Goal: Task Accomplishment & Management: Manage account settings

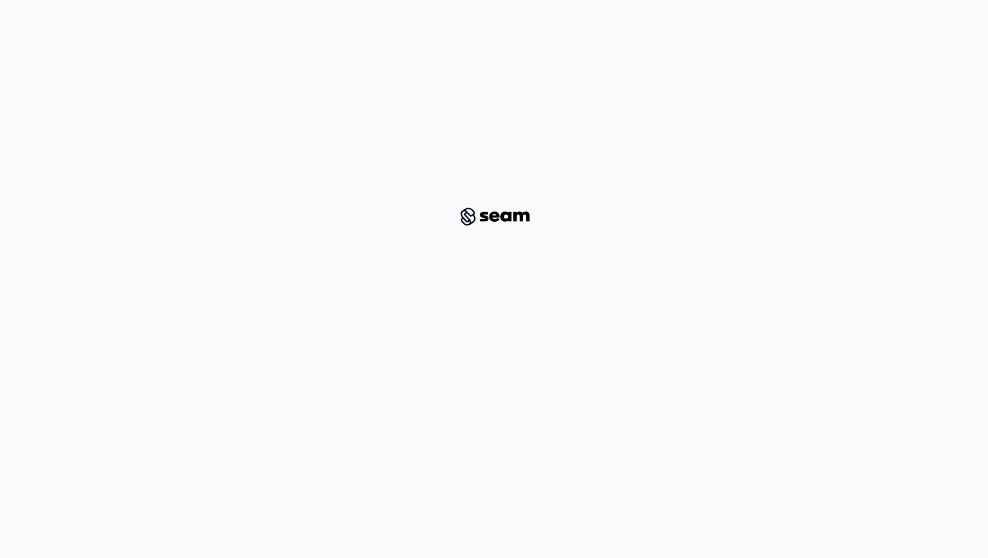
click at [255, 142] on div at bounding box center [493, 216] width 933 height 397
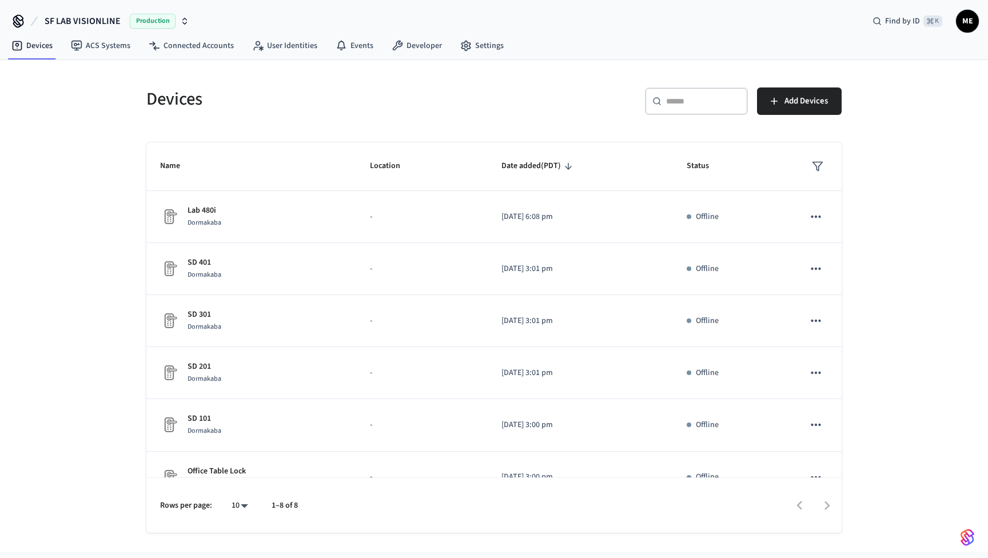
click at [180, 22] on icon "button" at bounding box center [184, 21] width 9 height 9
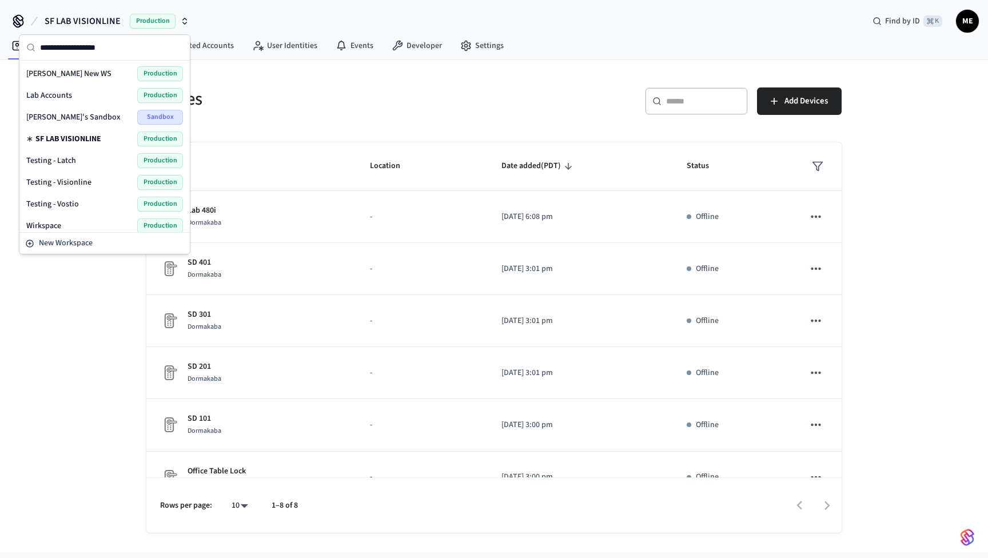
click at [116, 98] on div "Lab Accounts Production" at bounding box center [104, 95] width 157 height 15
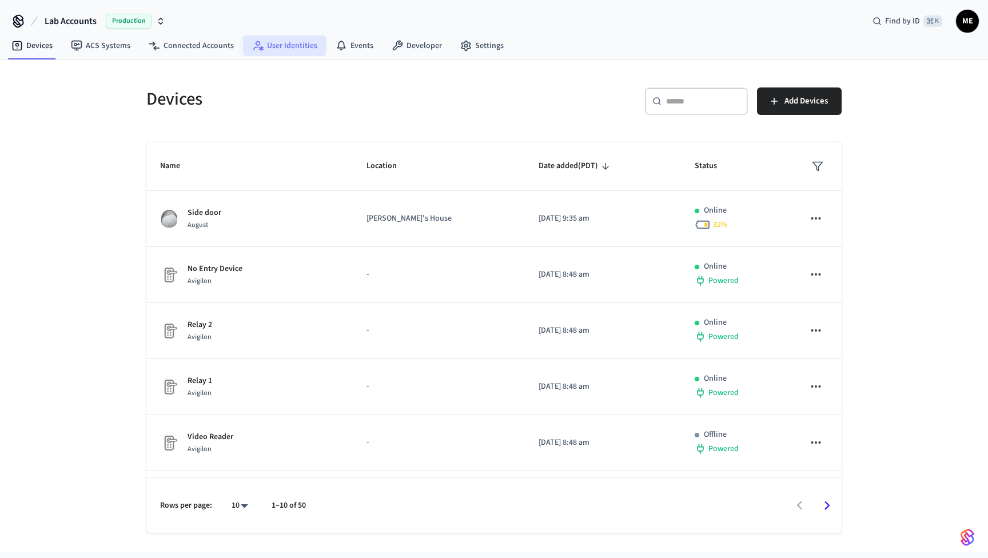
click at [296, 46] on link "User Identities" at bounding box center [284, 45] width 83 height 21
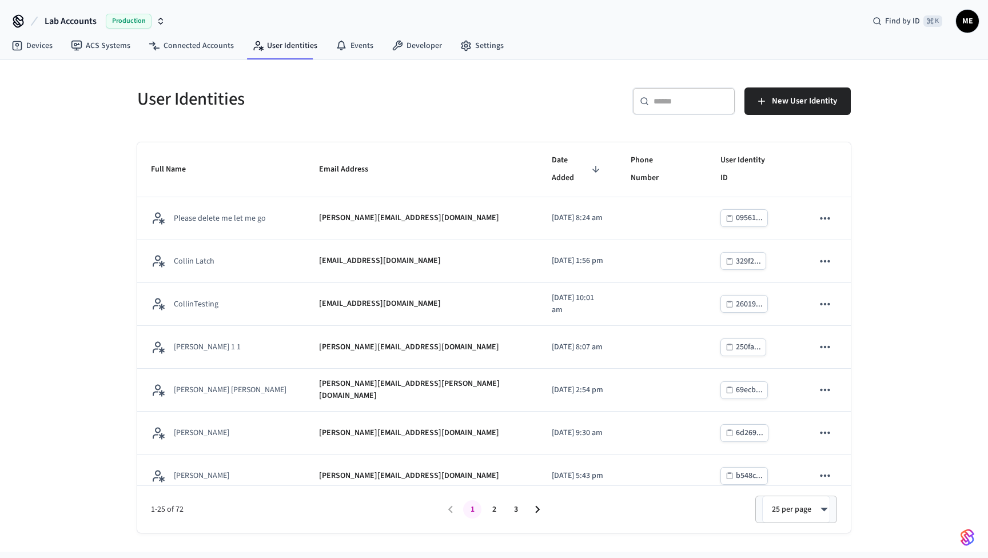
click at [699, 101] on input "text" at bounding box center [691, 100] width 74 height 11
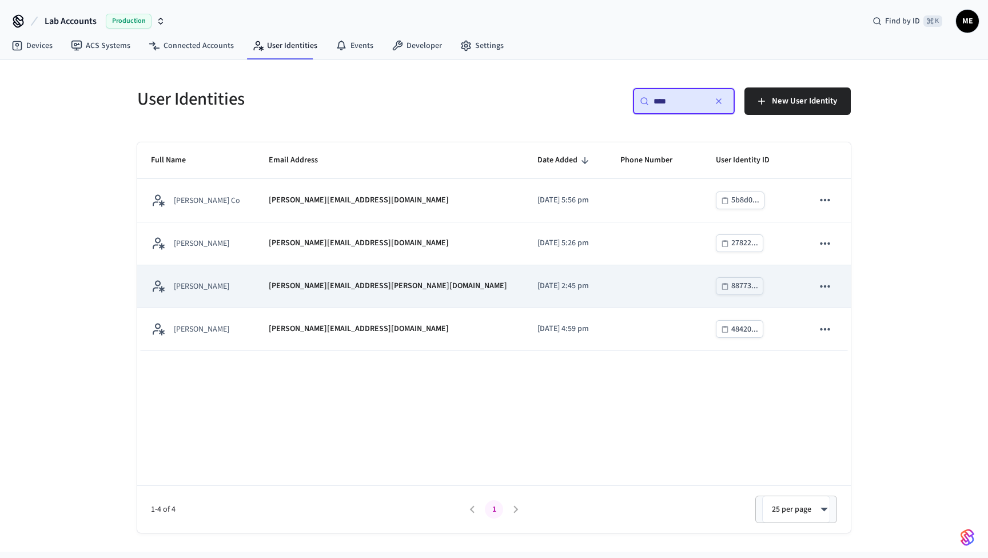
type input "****"
click at [614, 289] on td "sticky table" at bounding box center [654, 286] width 95 height 43
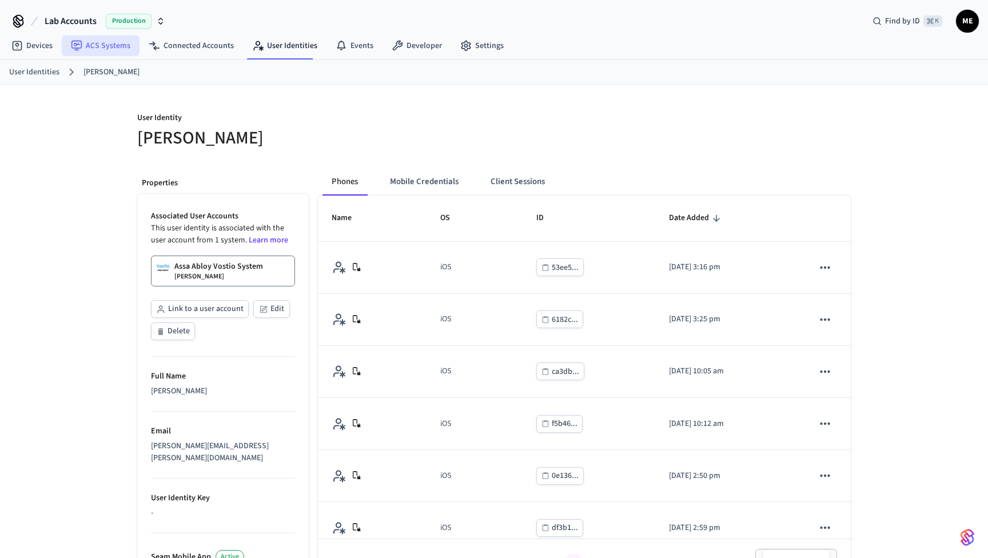
click at [91, 42] on link "ACS Systems" at bounding box center [101, 45] width 78 height 21
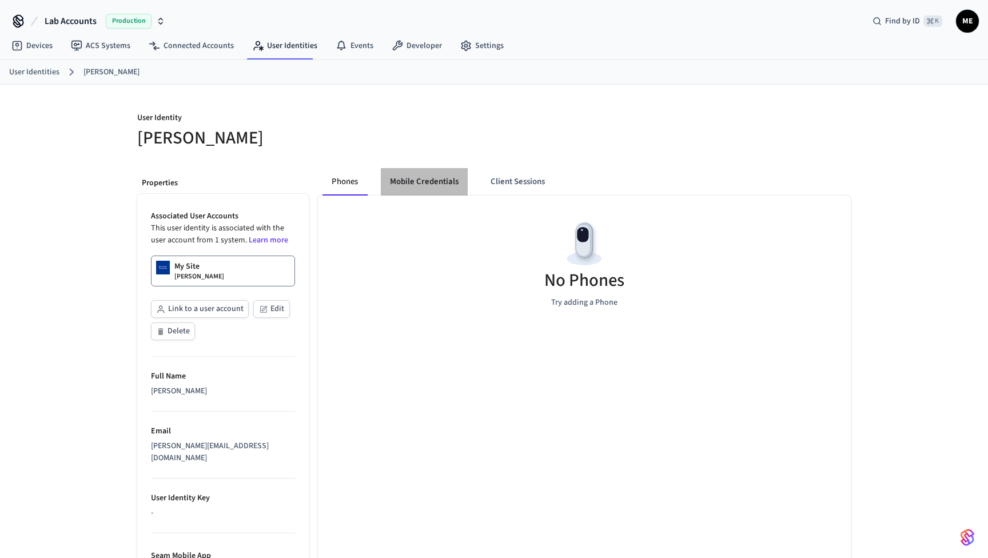
click at [424, 184] on button "Mobile Credentials" at bounding box center [424, 181] width 87 height 27
click at [412, 173] on button "Mobile Credentials" at bounding box center [424, 181] width 87 height 27
click at [237, 264] on link "My Site Matt Testing" at bounding box center [223, 271] width 144 height 31
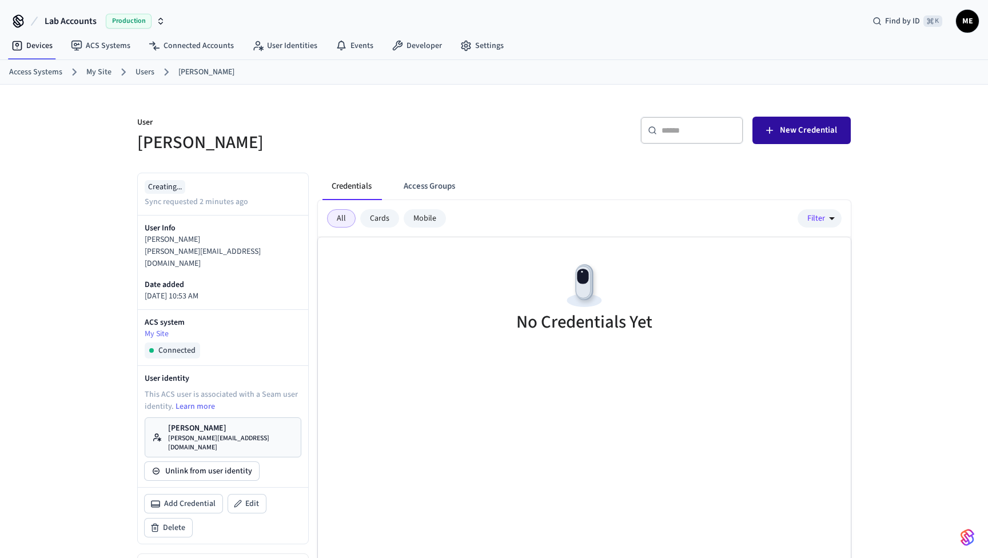
click at [827, 122] on button "New Credential" at bounding box center [802, 130] width 98 height 27
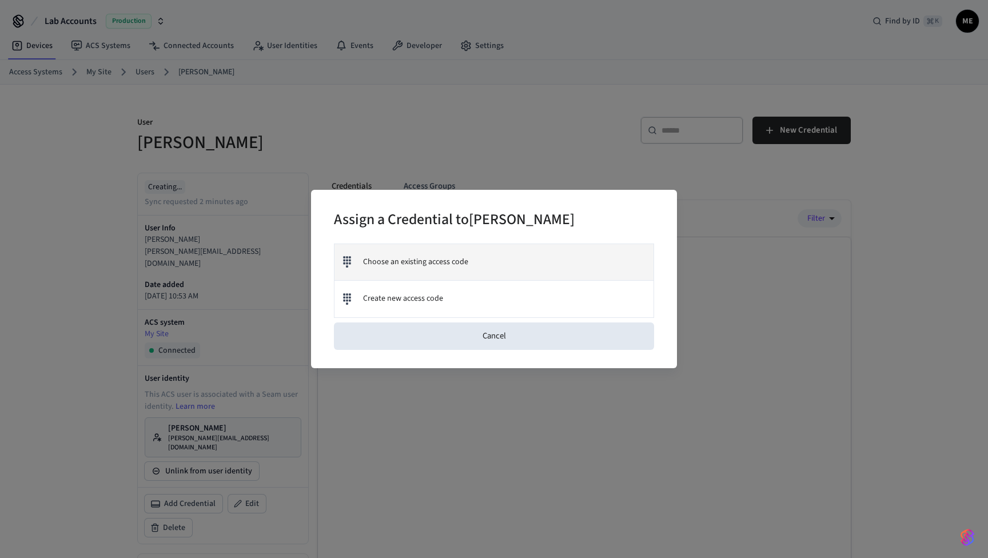
click at [421, 255] on div "Choose an existing access code" at bounding box center [494, 262] width 319 height 37
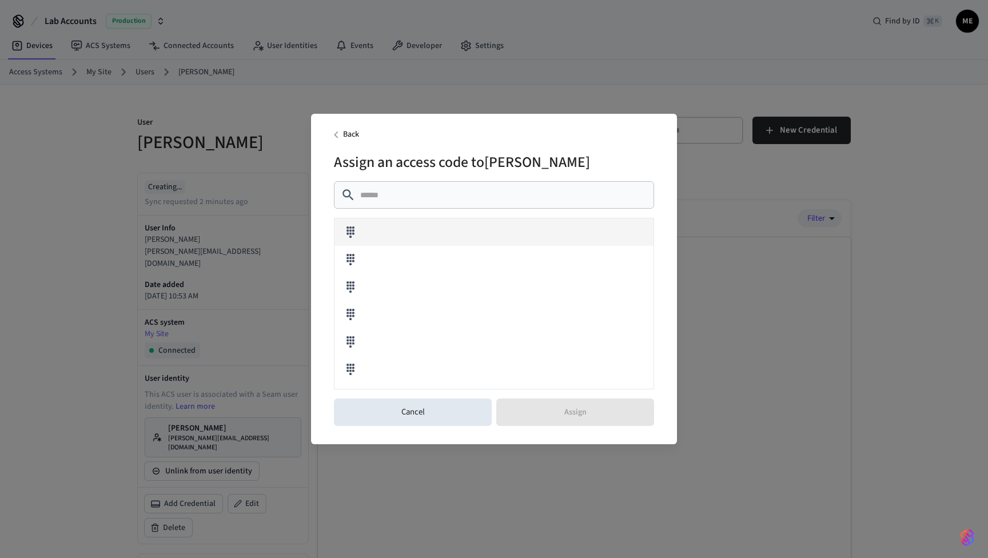
click at [393, 230] on div at bounding box center [494, 231] width 319 height 27
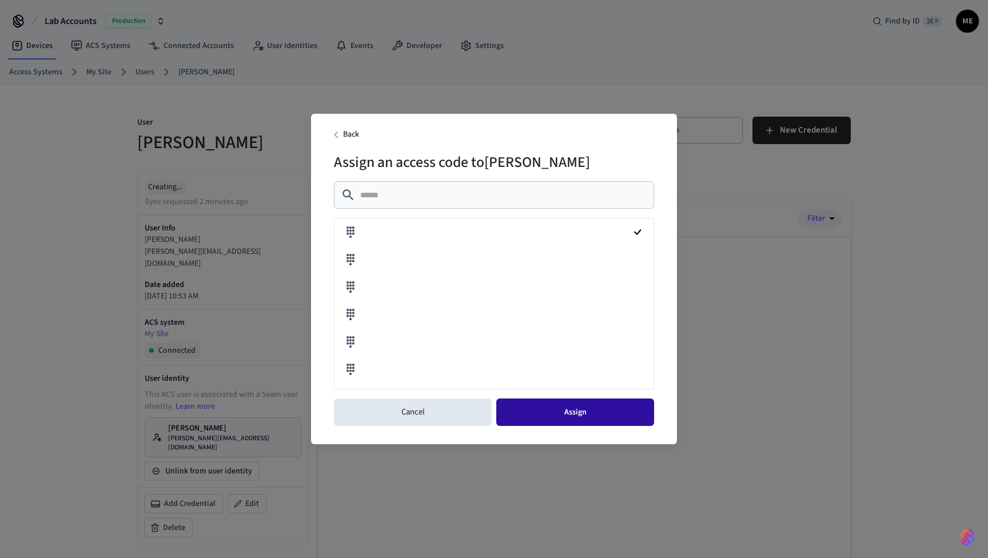
click at [564, 416] on button "Assign" at bounding box center [575, 412] width 158 height 27
click at [578, 419] on button "Assign" at bounding box center [575, 412] width 158 height 27
click at [733, 427] on div "Back Assign an access code to Matt Testing ​ ​ Cancel Assign" at bounding box center [494, 279] width 988 height 558
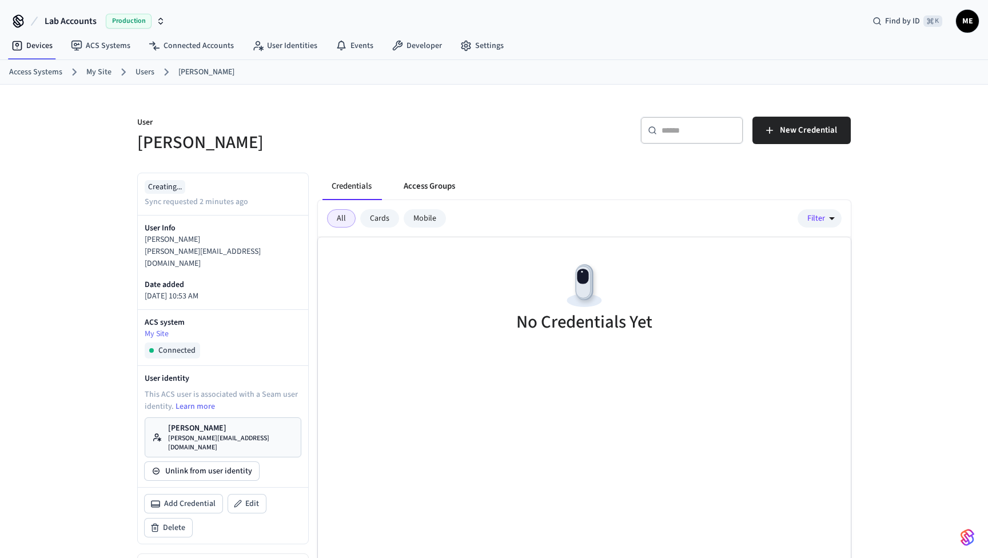
click at [444, 185] on button "Access Groups" at bounding box center [430, 186] width 70 height 27
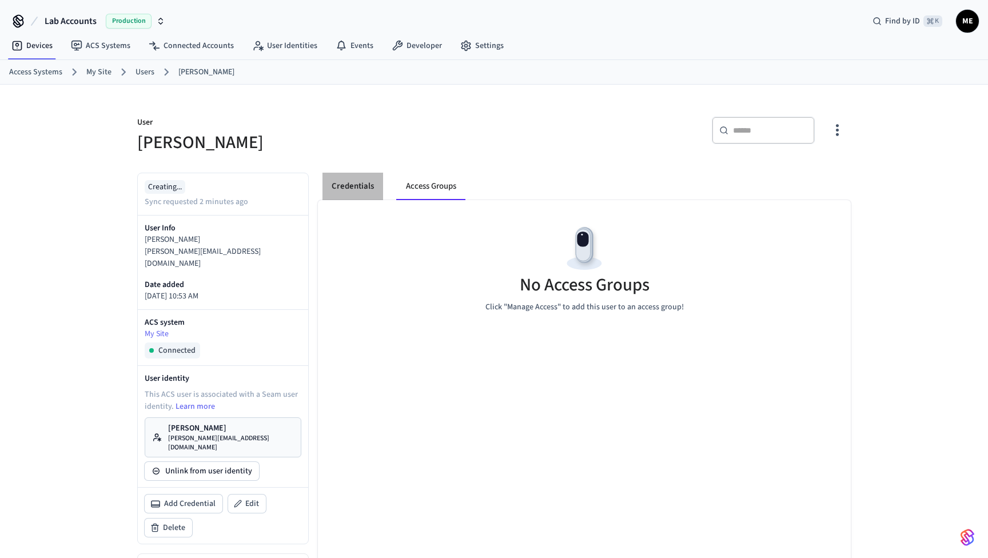
click at [361, 183] on button "Credentials" at bounding box center [353, 186] width 61 height 27
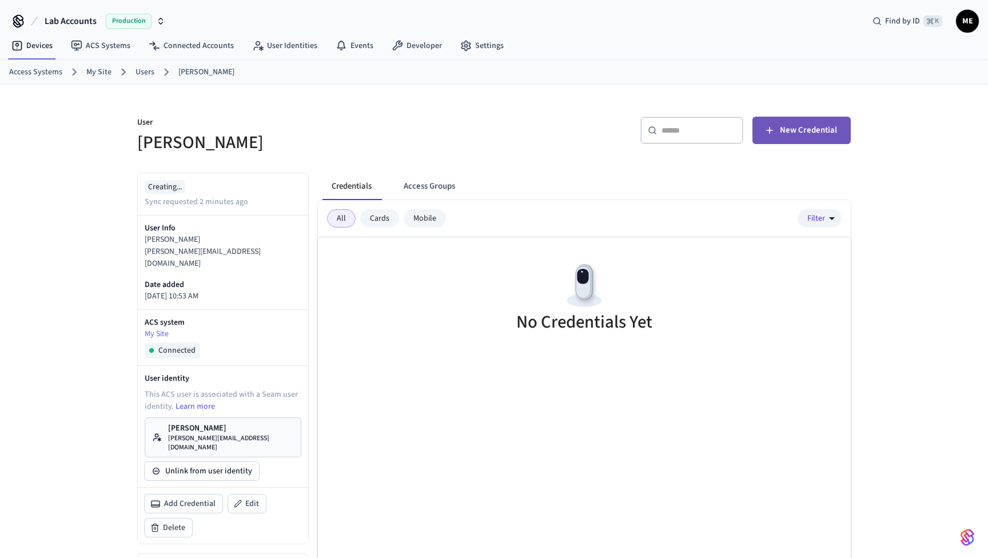
click at [811, 141] on button "New Credential" at bounding box center [802, 130] width 98 height 27
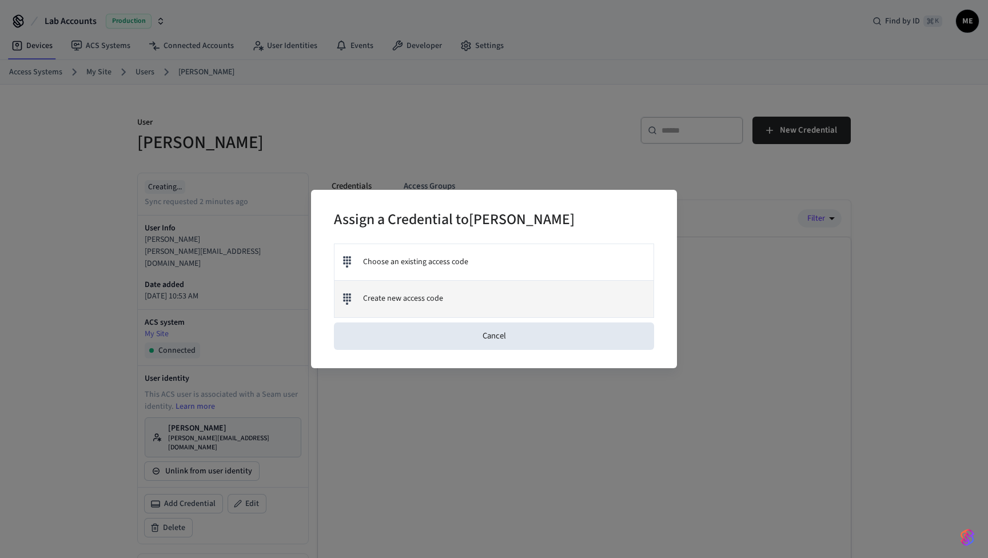
click at [425, 307] on div "Create new access code" at bounding box center [494, 299] width 319 height 37
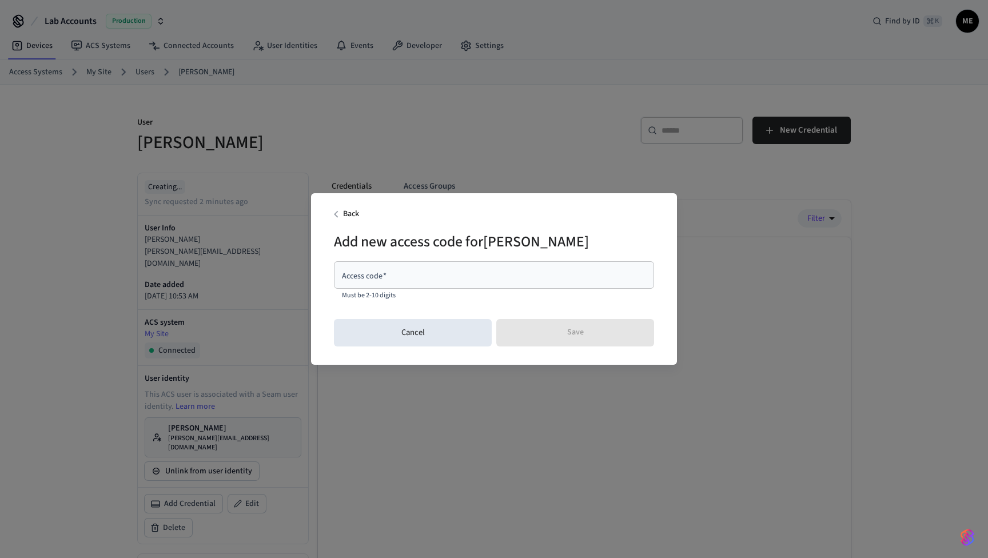
click at [405, 284] on div "Access code   *" at bounding box center [494, 274] width 320 height 27
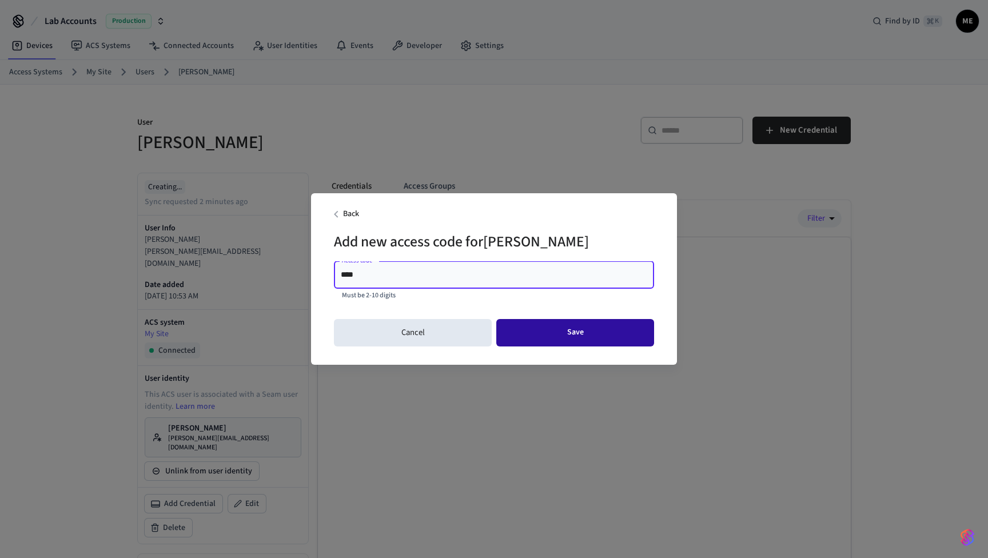
type input "****"
click at [521, 335] on button "Save" at bounding box center [575, 332] width 158 height 27
click at [589, 336] on button "Save" at bounding box center [575, 332] width 158 height 27
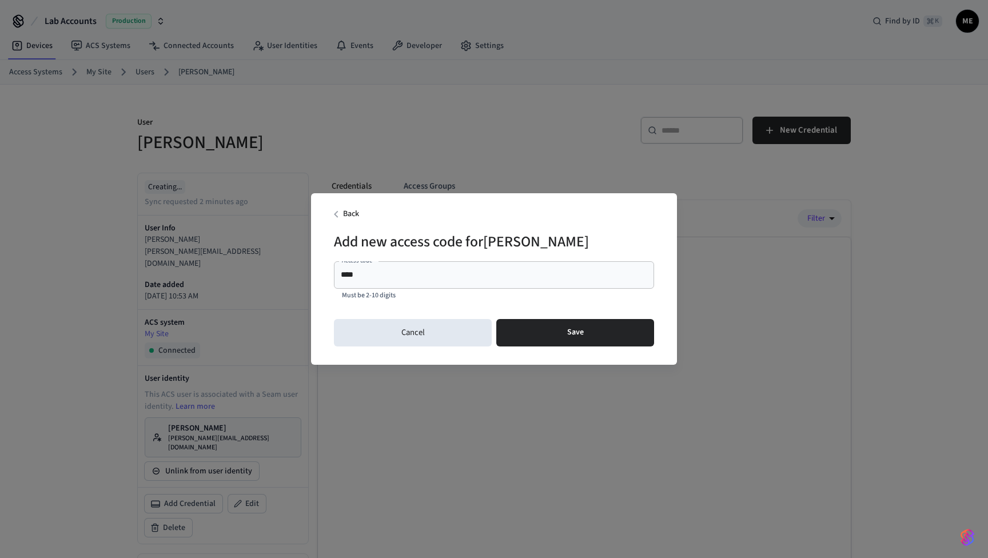
click at [352, 218] on span "Back" at bounding box center [344, 214] width 30 height 14
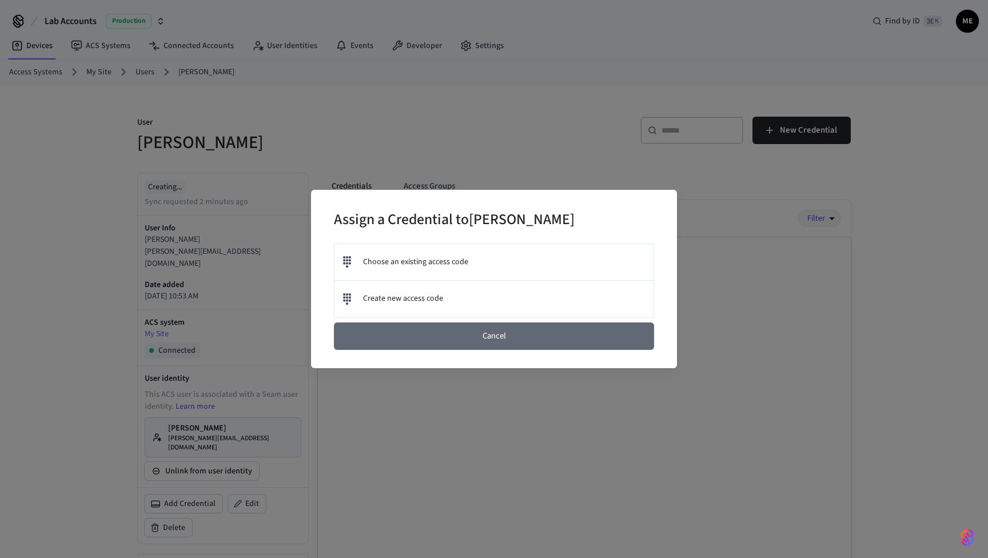
click at [453, 342] on button "Cancel" at bounding box center [494, 336] width 320 height 27
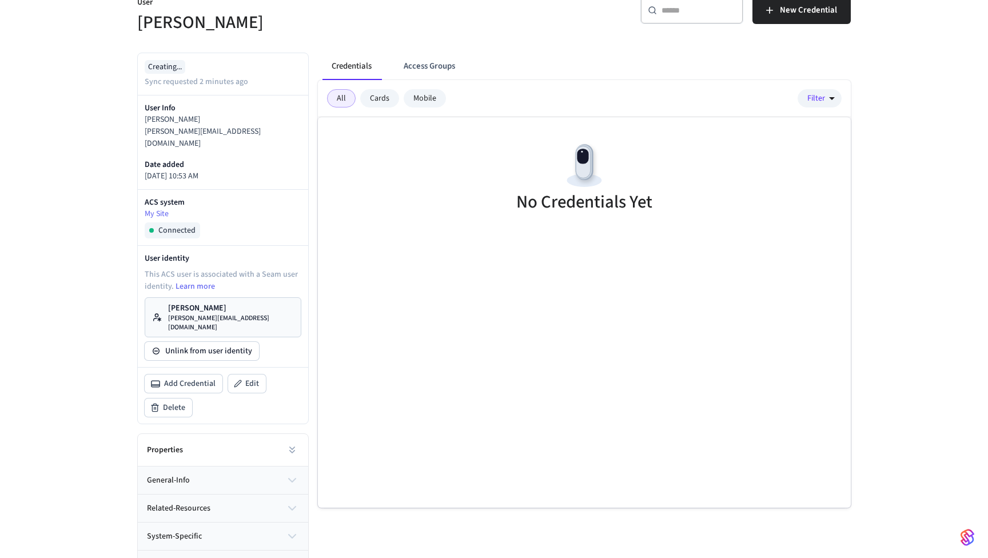
scroll to position [120, 0]
click at [186, 379] on span "Add Credential" at bounding box center [189, 384] width 51 height 11
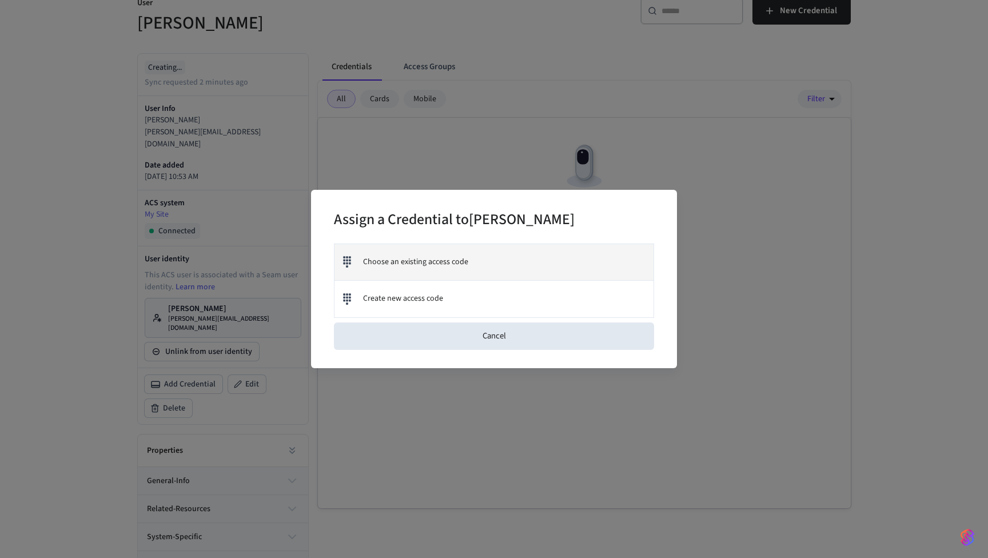
click at [412, 265] on span "Choose an existing access code" at bounding box center [415, 262] width 105 height 12
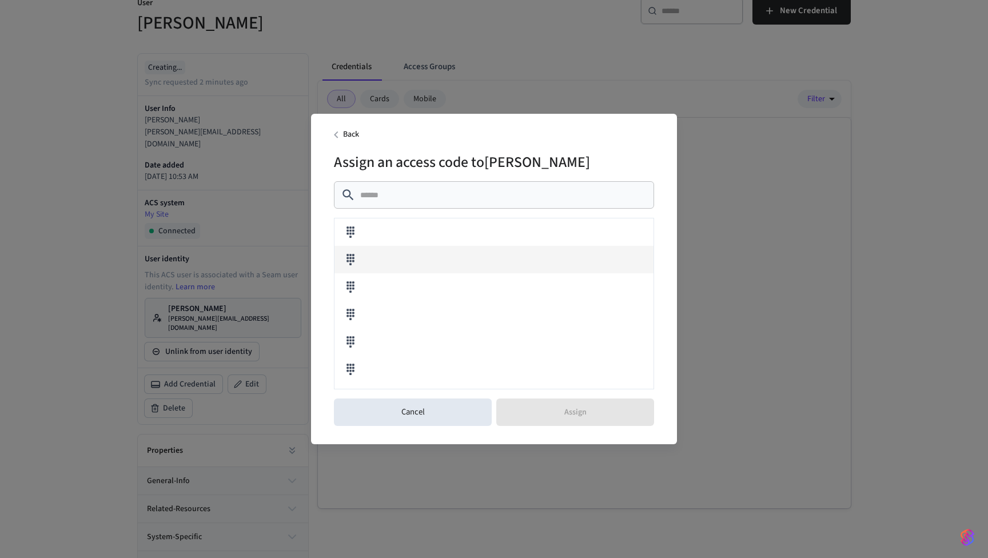
click at [357, 269] on div at bounding box center [494, 259] width 319 height 27
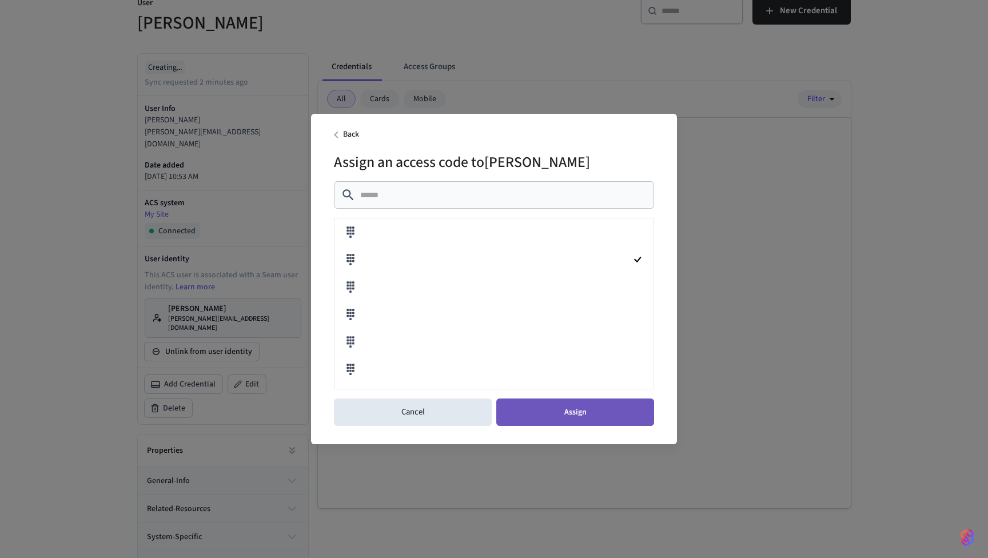
click at [561, 411] on button "Assign" at bounding box center [575, 412] width 158 height 27
click at [492, 86] on div "Back Assign an access code to Matt Testing ​ ​ Cancel Assign" at bounding box center [494, 279] width 988 height 558
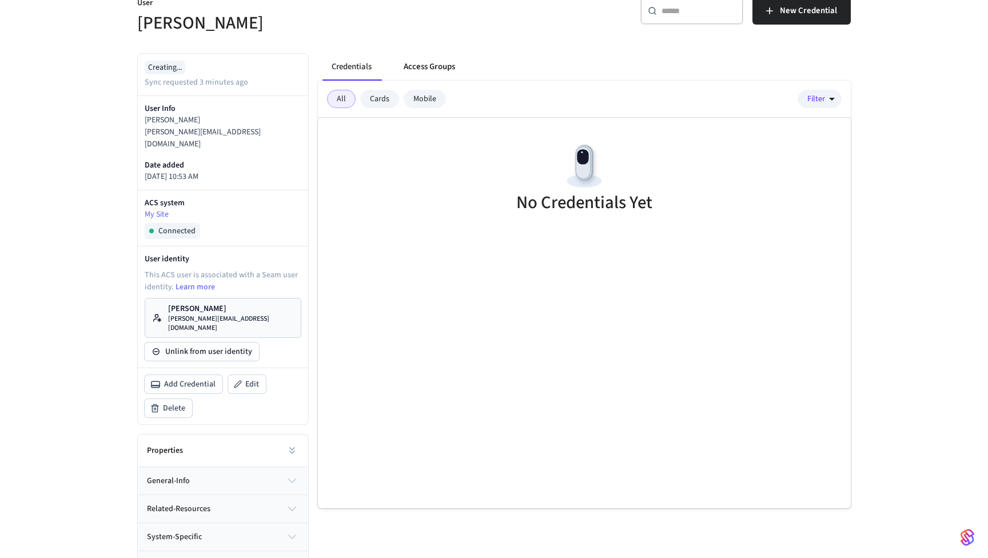
click at [428, 74] on button "Access Groups" at bounding box center [430, 66] width 70 height 27
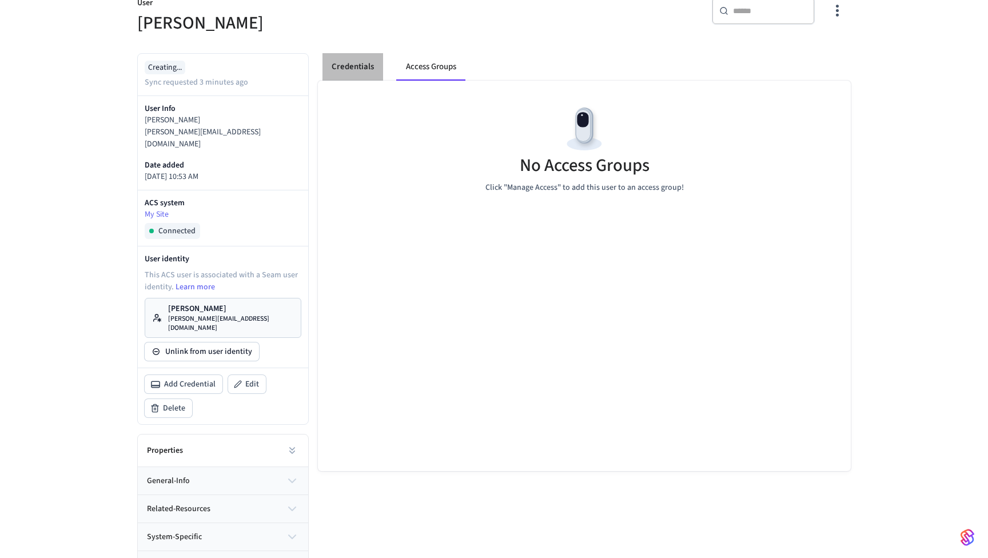
click at [347, 66] on button "Credentials" at bounding box center [353, 66] width 61 height 27
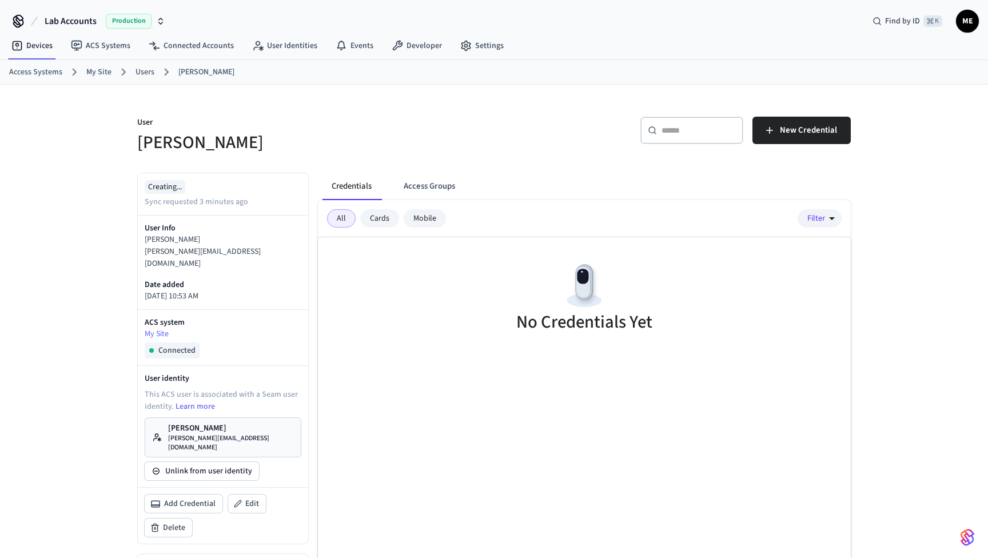
scroll to position [0, 0]
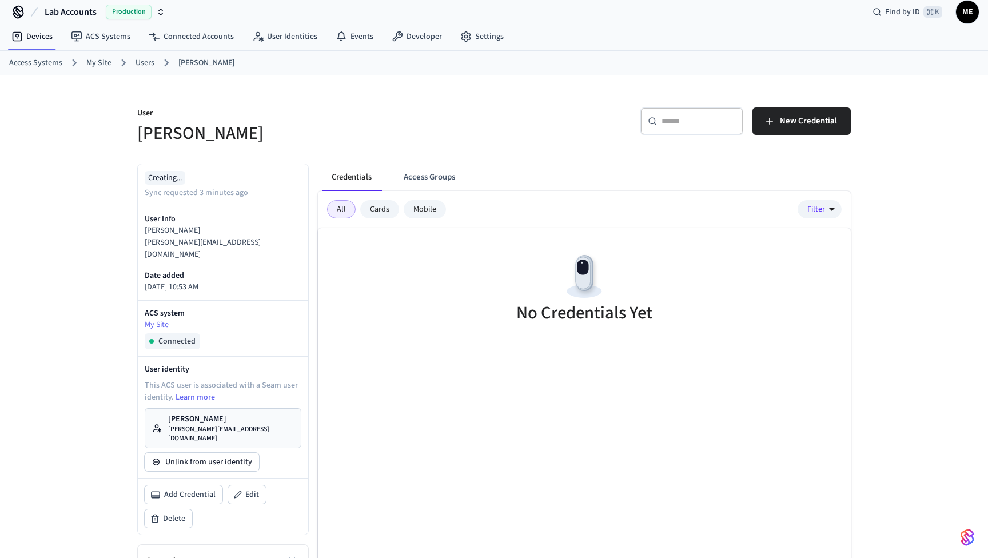
scroll to position [9, 0]
click at [147, 61] on link "Users" at bounding box center [145, 64] width 19 height 12
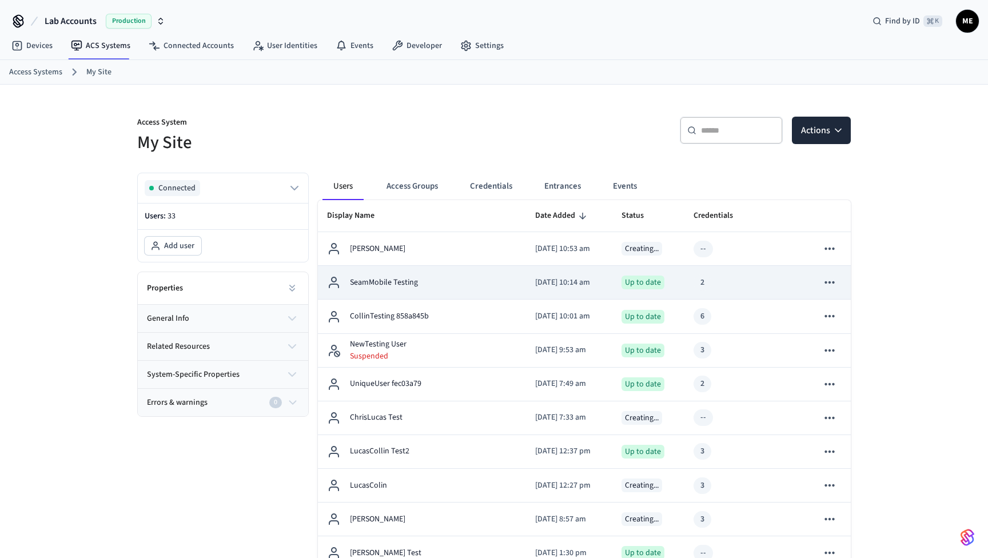
click at [406, 276] on div "SeamMobile Testing" at bounding box center [422, 283] width 190 height 14
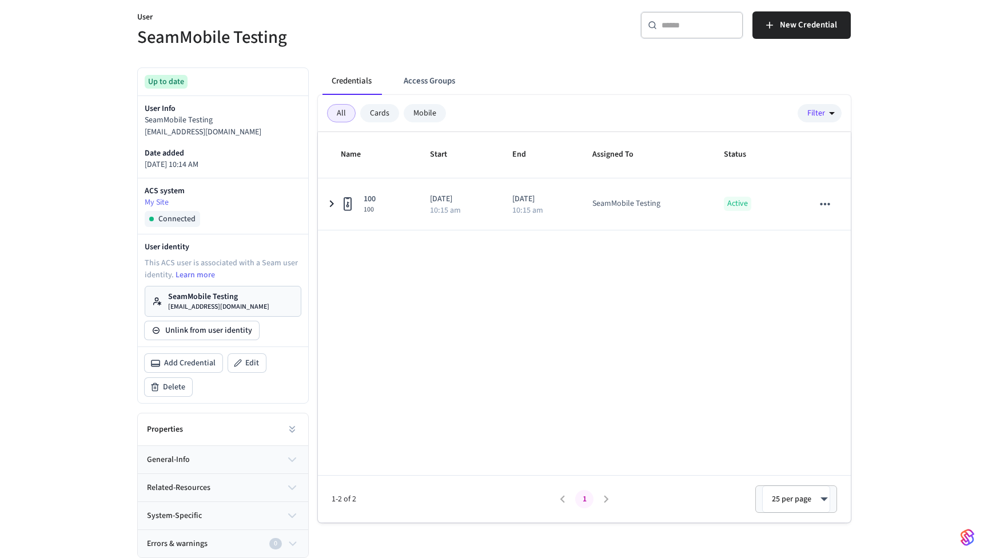
scroll to position [105, 0]
click at [189, 297] on p "SeamMobile Testing" at bounding box center [218, 296] width 101 height 11
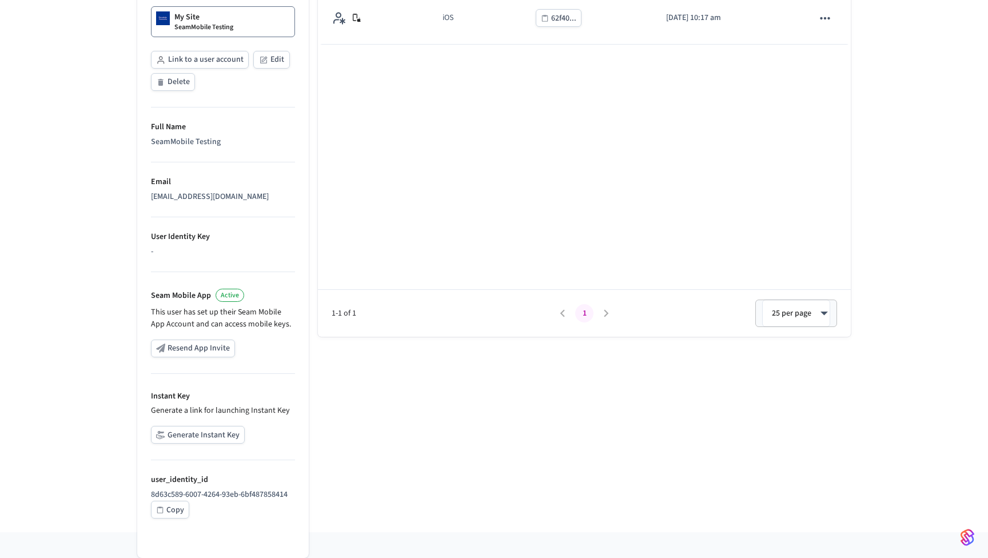
scroll to position [249, 0]
click at [205, 430] on button "Generate Instant Key" at bounding box center [198, 435] width 94 height 18
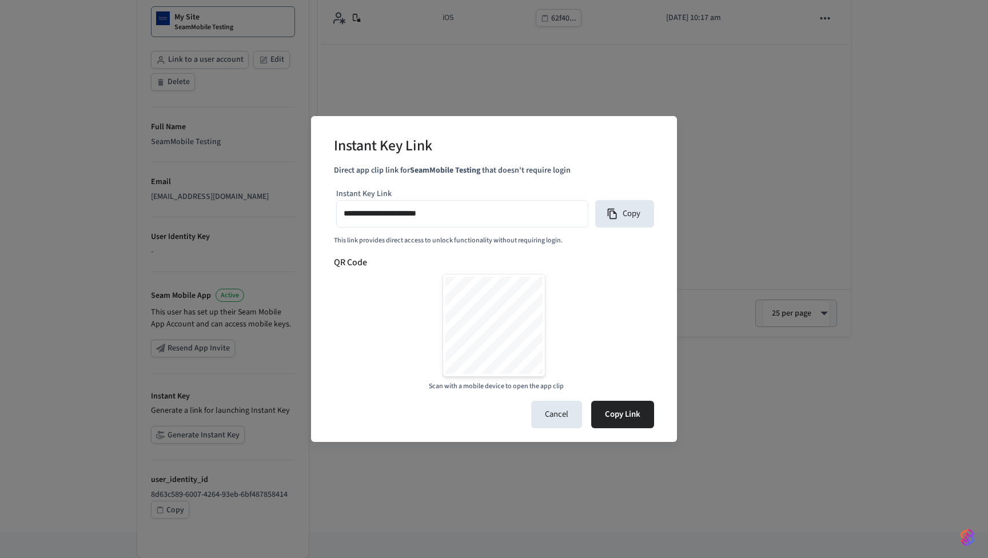
click at [465, 208] on input "**********" at bounding box center [462, 214] width 237 height 17
click at [460, 213] on input "**********" at bounding box center [462, 214] width 237 height 17
click at [455, 216] on input "**********" at bounding box center [462, 214] width 237 height 17
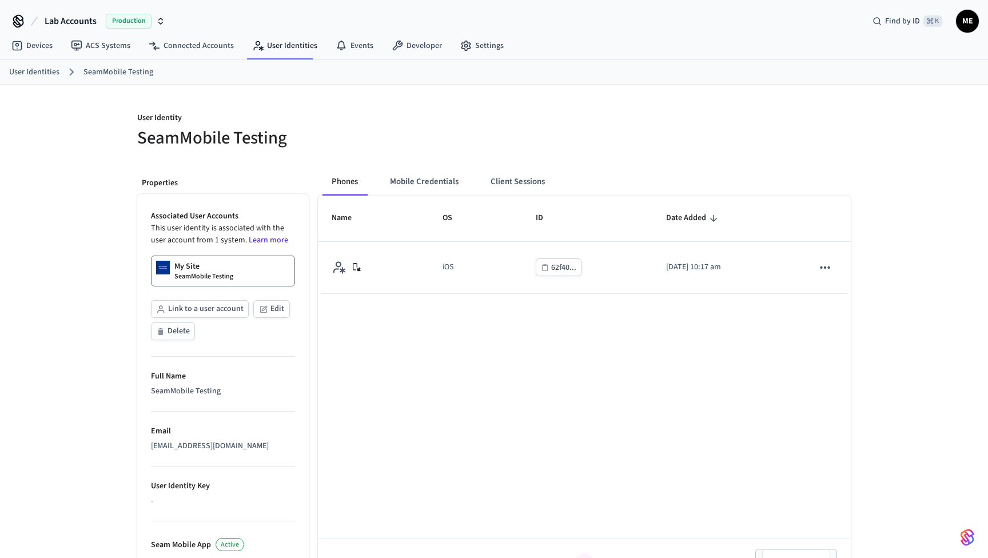
scroll to position [0, 0]
click at [530, 180] on button "Client Sessions" at bounding box center [517, 181] width 73 height 27
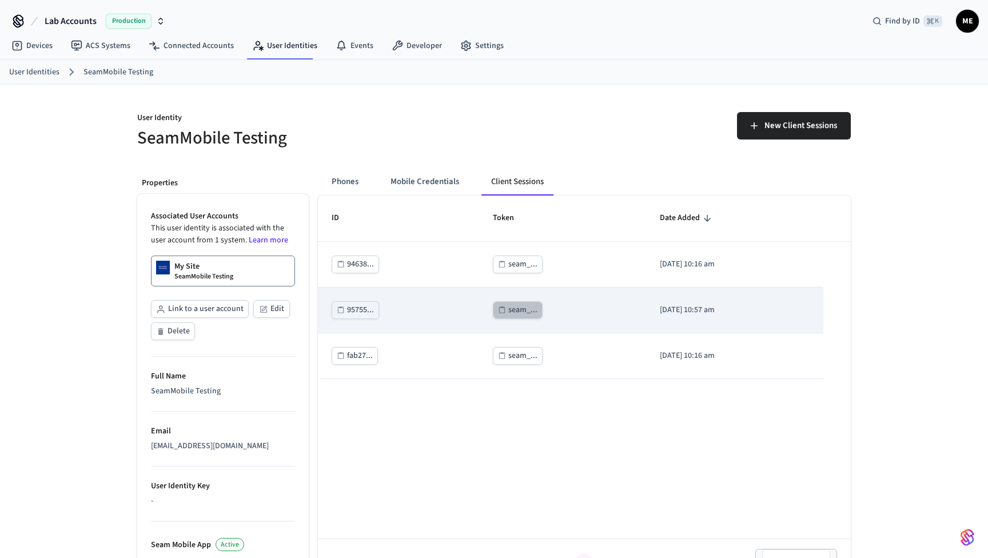
click at [508, 307] on div "seam_..." at bounding box center [522, 310] width 29 height 14
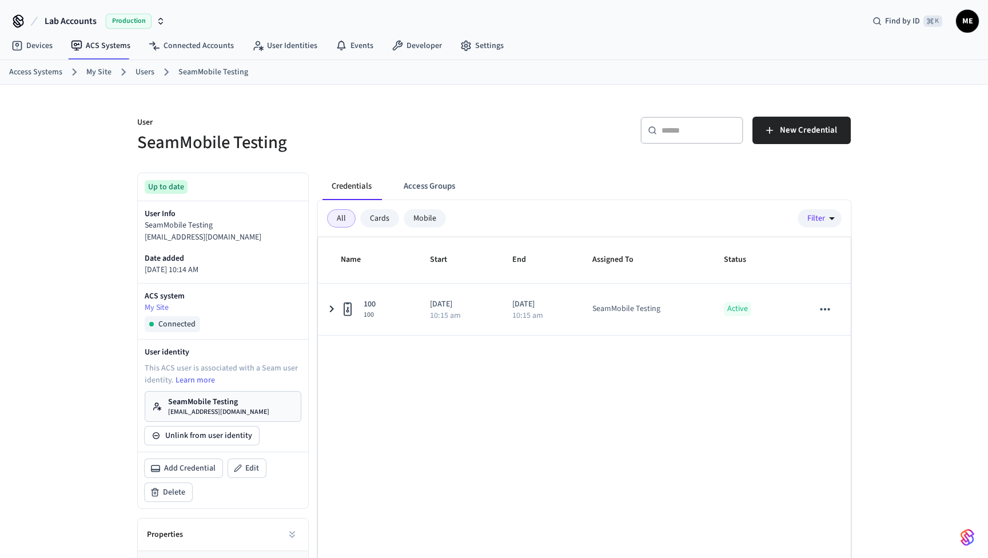
scroll to position [105, 0]
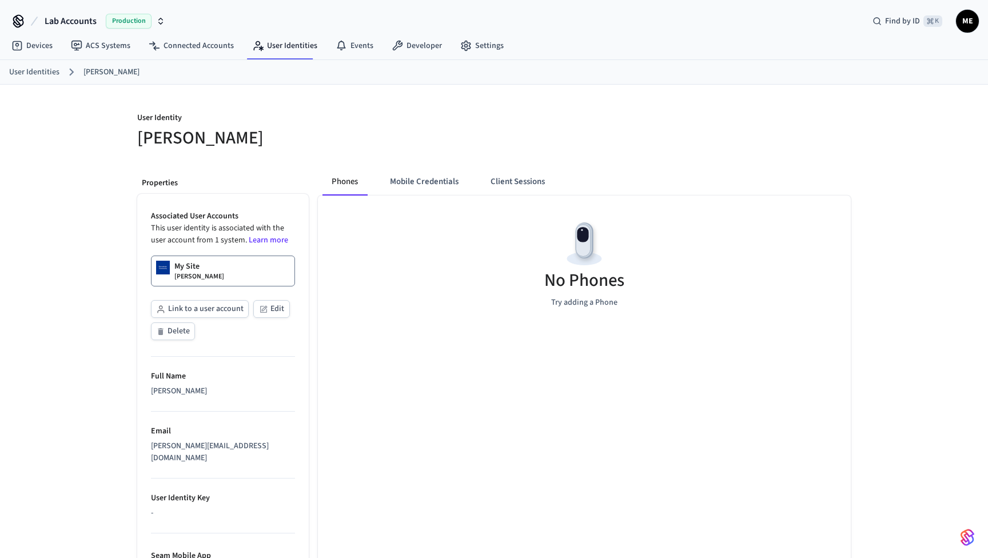
click at [208, 266] on div "My Site Matt Testing" at bounding box center [199, 271] width 50 height 21
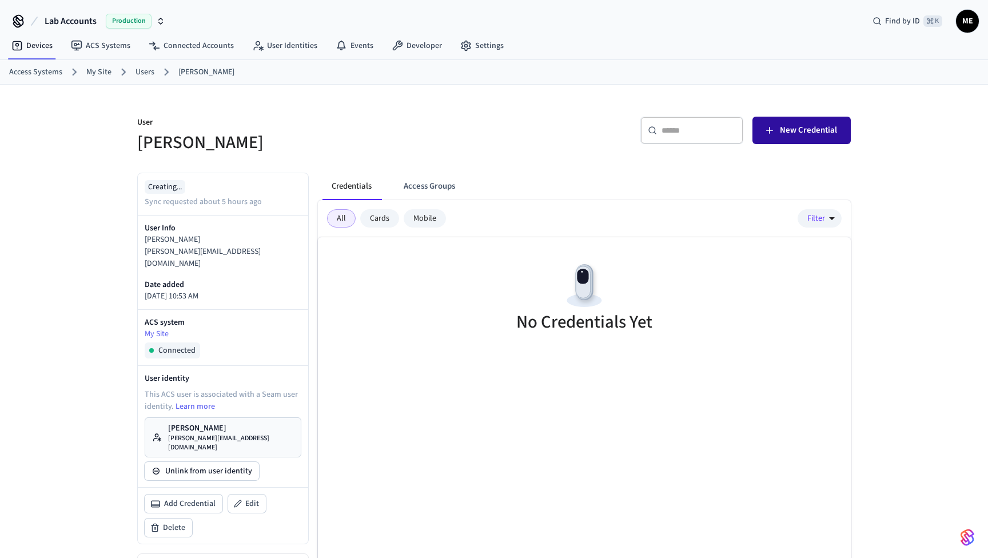
click at [783, 138] on button "New Credential" at bounding box center [802, 130] width 98 height 27
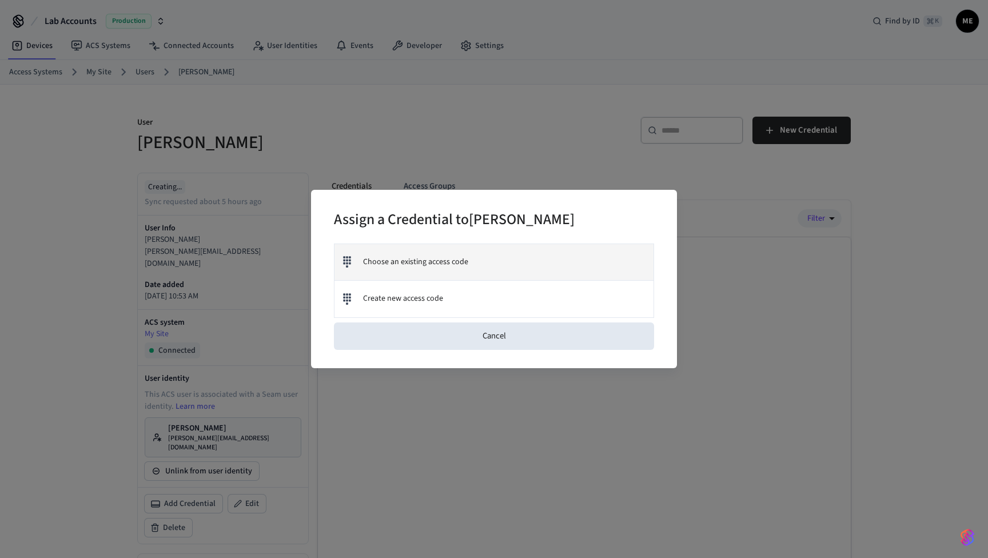
click at [373, 262] on span "Choose an existing access code" at bounding box center [415, 262] width 105 height 12
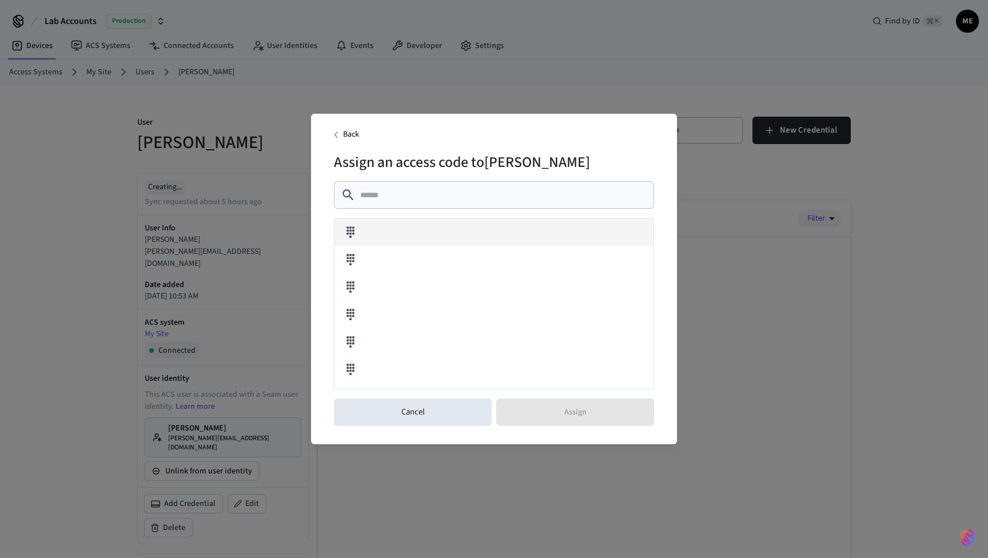
click at [388, 233] on div at bounding box center [494, 231] width 319 height 27
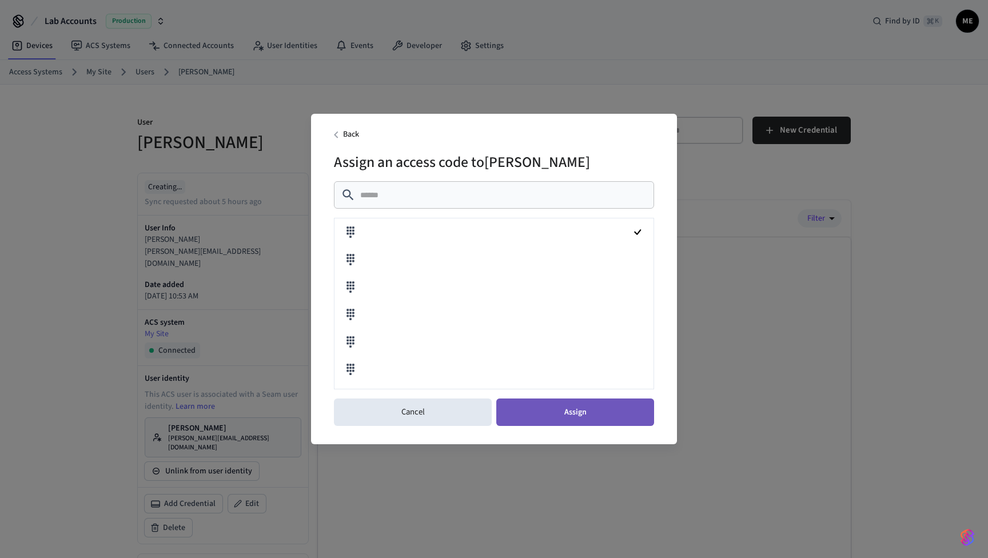
click at [588, 414] on button "Assign" at bounding box center [575, 412] width 158 height 27
click at [777, 398] on div "Back Assign an access code to Matt Testing ​ ​ Cancel Assign" at bounding box center [494, 279] width 988 height 558
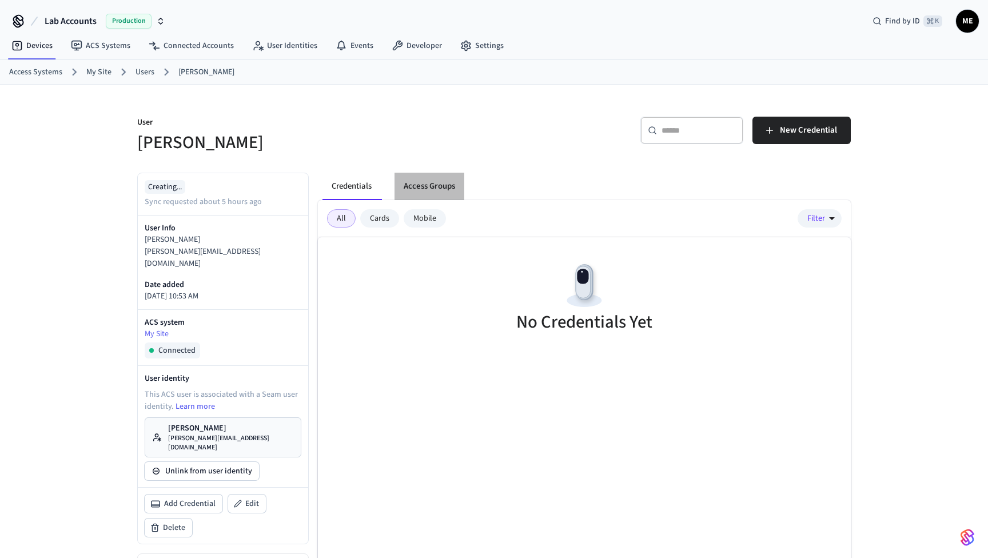
click at [420, 184] on button "Access Groups" at bounding box center [430, 186] width 70 height 27
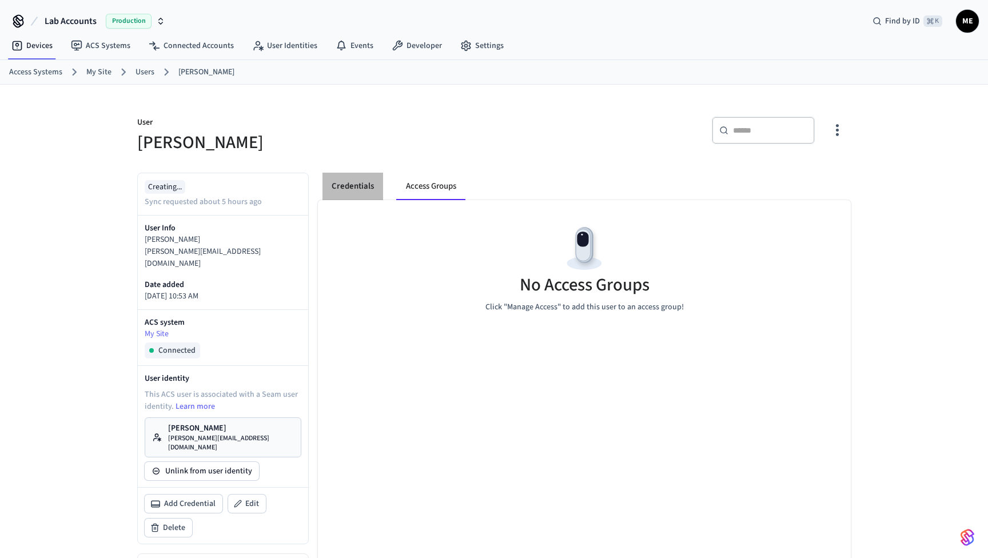
click at [329, 186] on button "Credentials" at bounding box center [353, 186] width 61 height 27
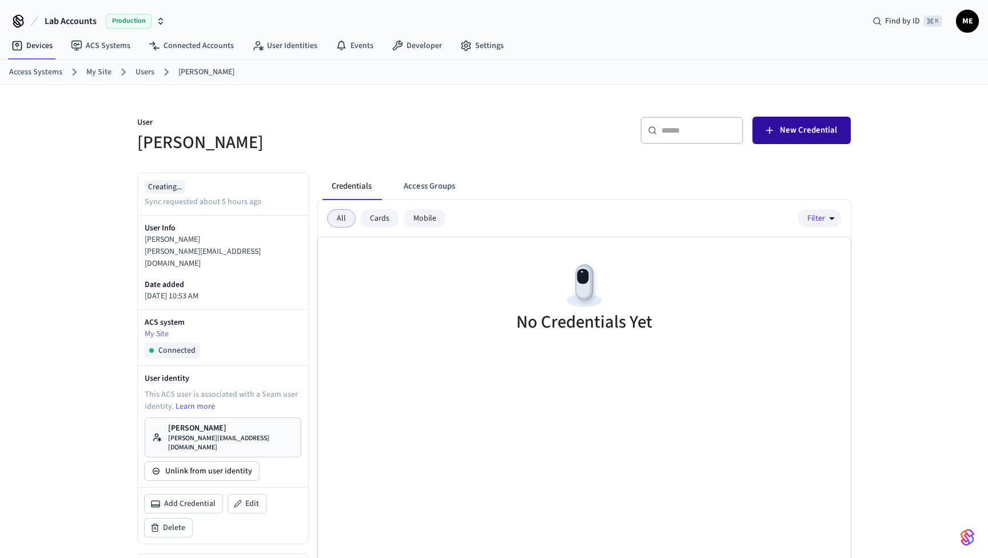
click at [813, 135] on span "New Credential" at bounding box center [808, 130] width 57 height 15
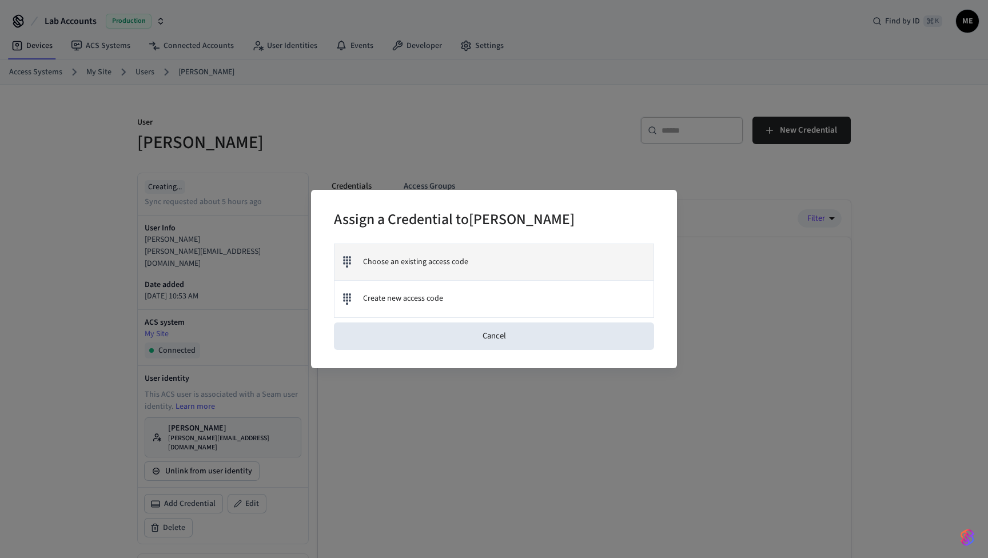
click at [397, 254] on div "Choose an existing access code" at bounding box center [494, 262] width 319 height 37
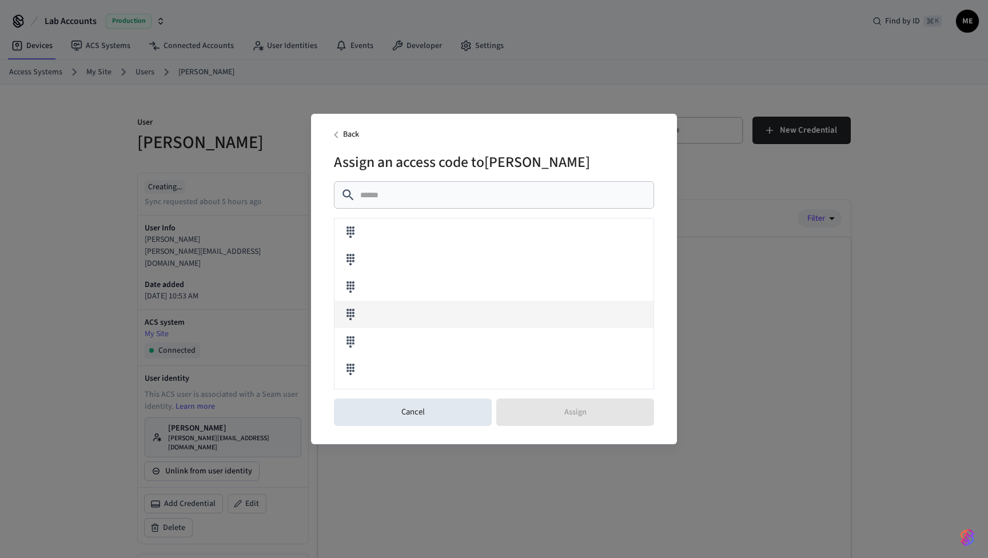
click at [388, 314] on div at bounding box center [494, 314] width 319 height 27
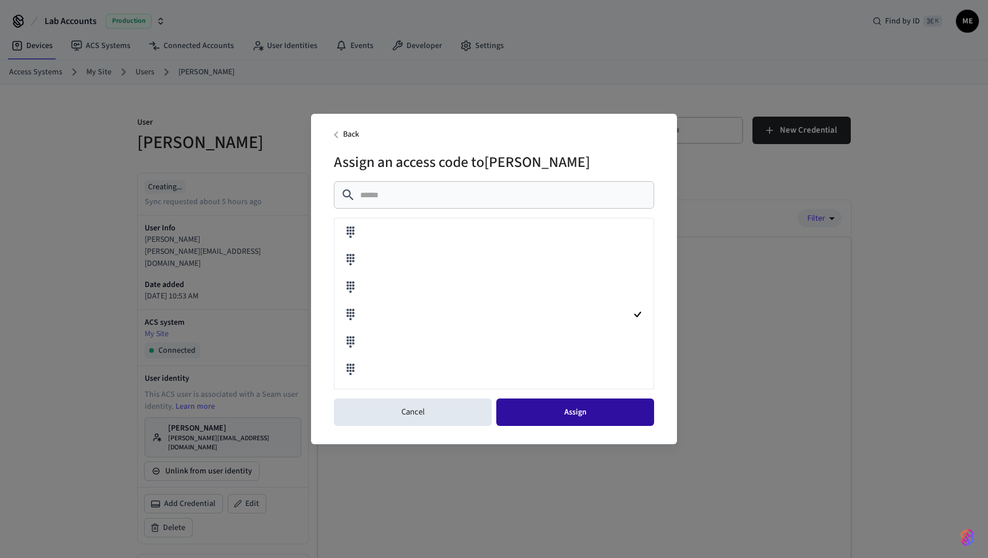
click at [570, 419] on button "Assign" at bounding box center [575, 412] width 158 height 27
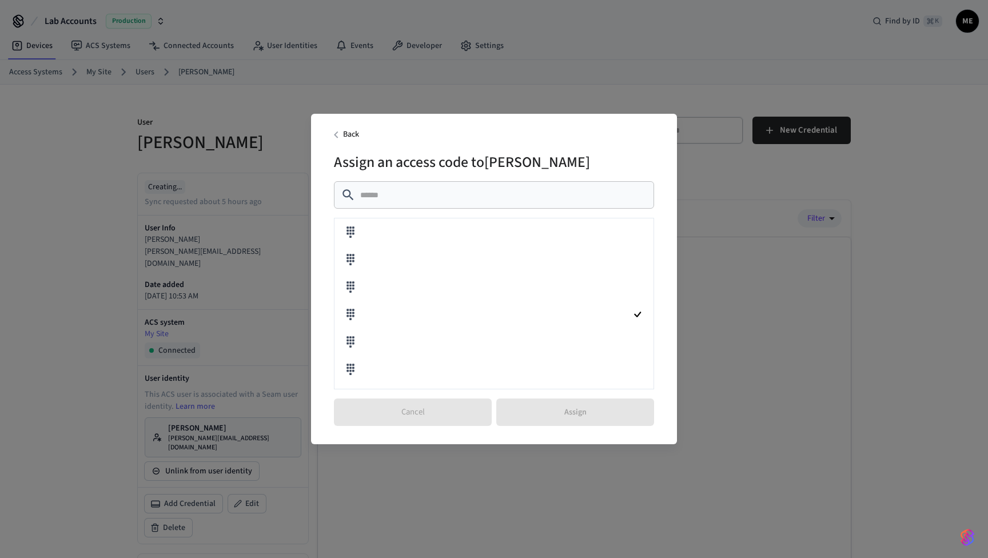
click at [570, 419] on div "Cancel Assign" at bounding box center [494, 412] width 320 height 37
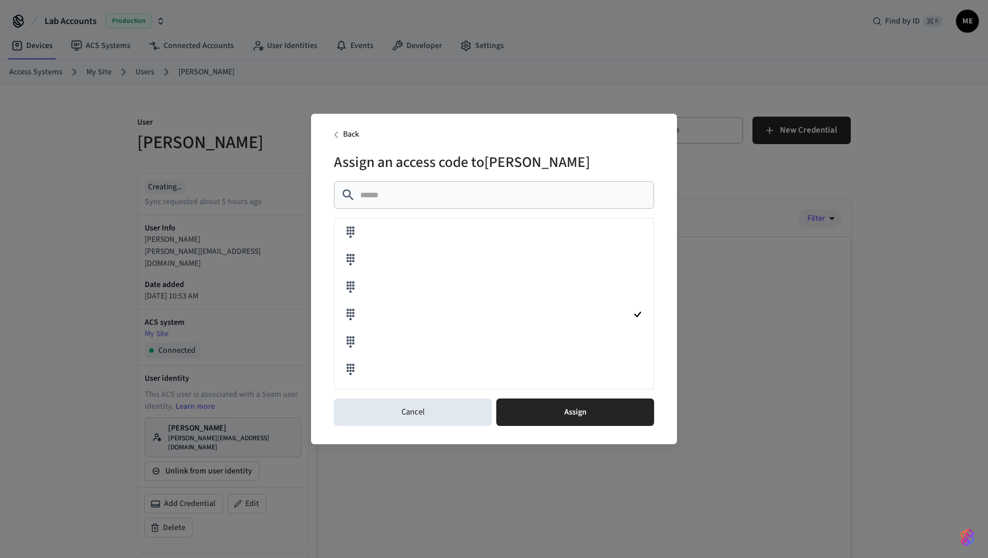
click at [570, 419] on button "Assign" at bounding box center [575, 412] width 158 height 27
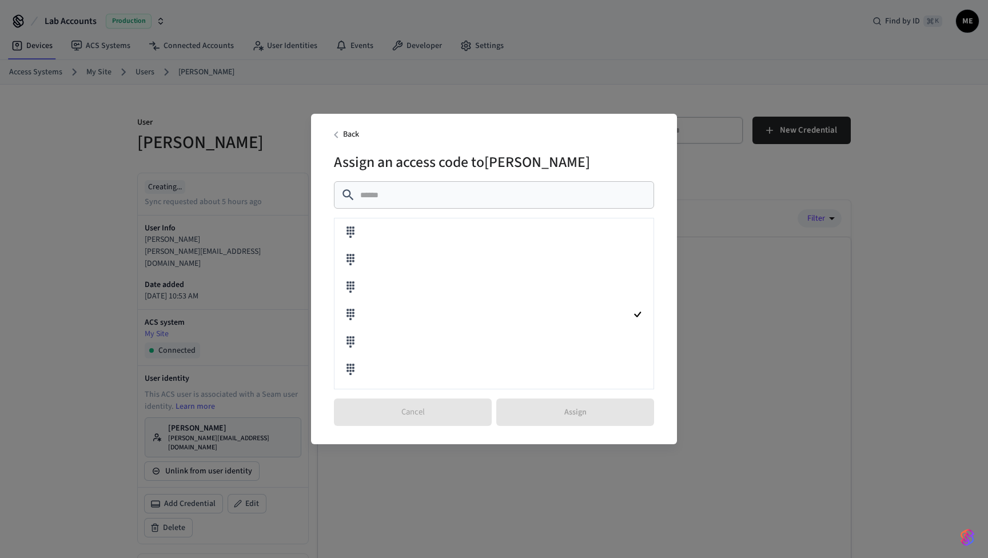
click at [570, 419] on div "Cancel Assign" at bounding box center [494, 412] width 320 height 37
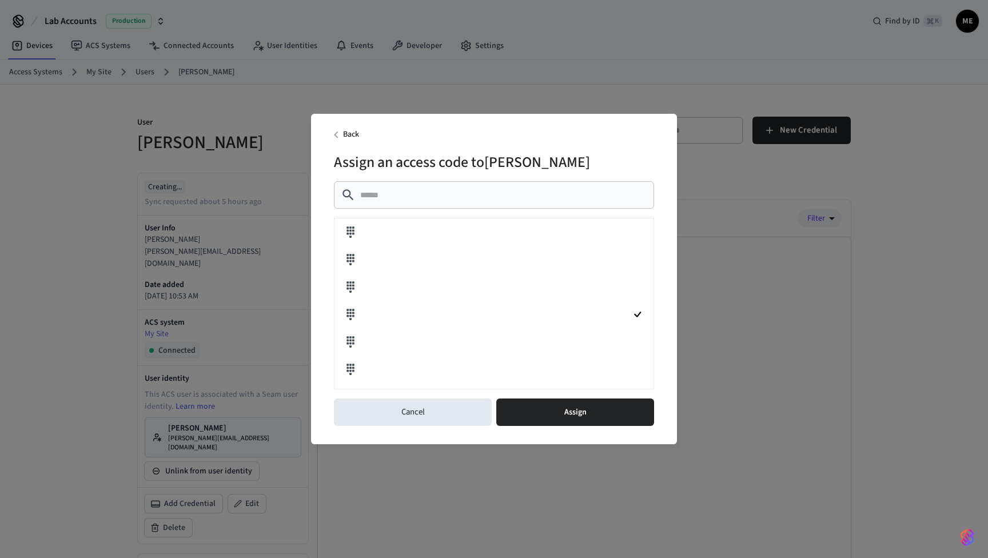
click at [570, 419] on button "Assign" at bounding box center [575, 412] width 158 height 27
click at [570, 419] on div "Cancel Assign" at bounding box center [494, 412] width 320 height 37
click at [570, 419] on button "Assign" at bounding box center [575, 412] width 158 height 27
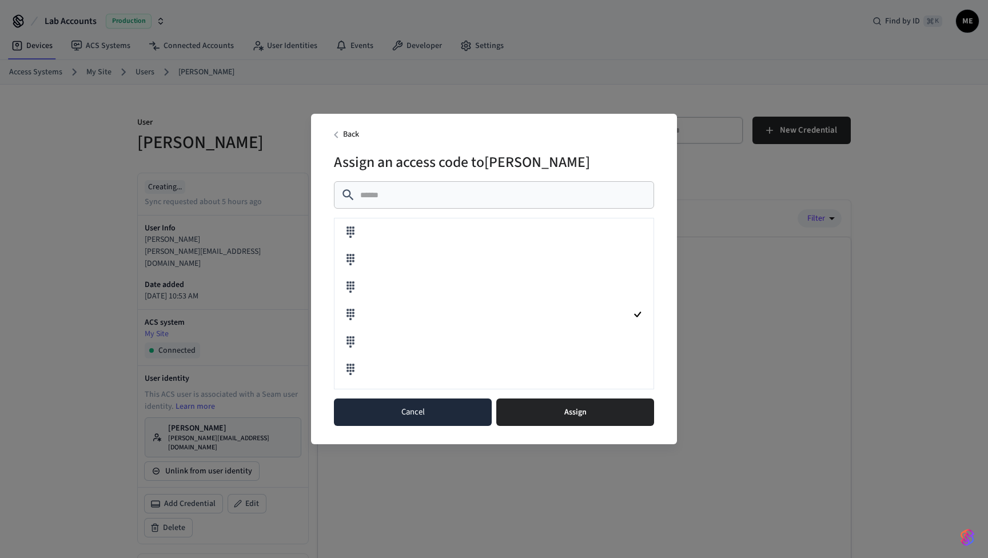
drag, startPoint x: 570, startPoint y: 419, endPoint x: 441, endPoint y: 419, distance: 128.7
click at [441, 419] on div "Cancel Assign" at bounding box center [494, 412] width 320 height 37
click at [441, 419] on button "Cancel" at bounding box center [413, 412] width 158 height 27
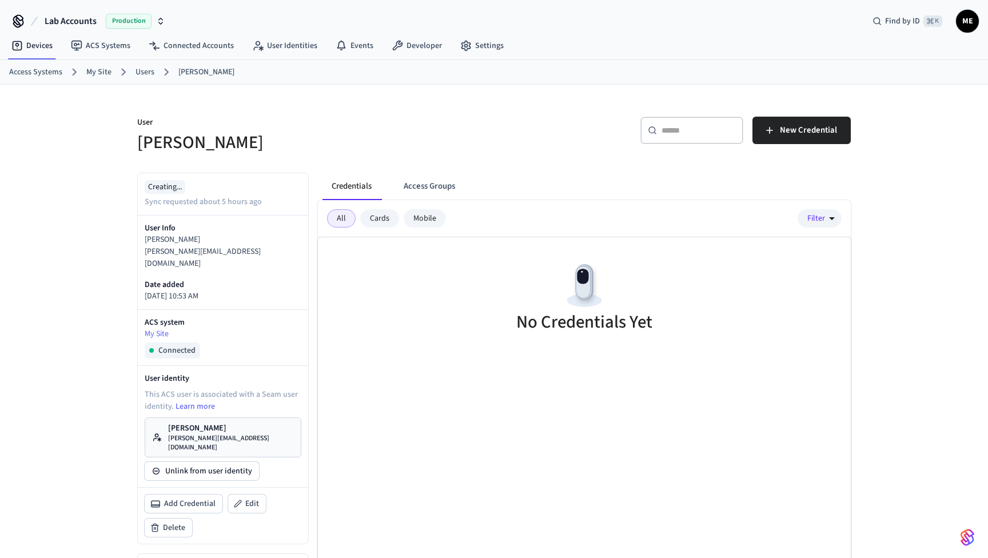
click at [432, 220] on div "Mobile" at bounding box center [425, 218] width 42 height 18
click at [805, 138] on button "New Credential" at bounding box center [802, 130] width 98 height 27
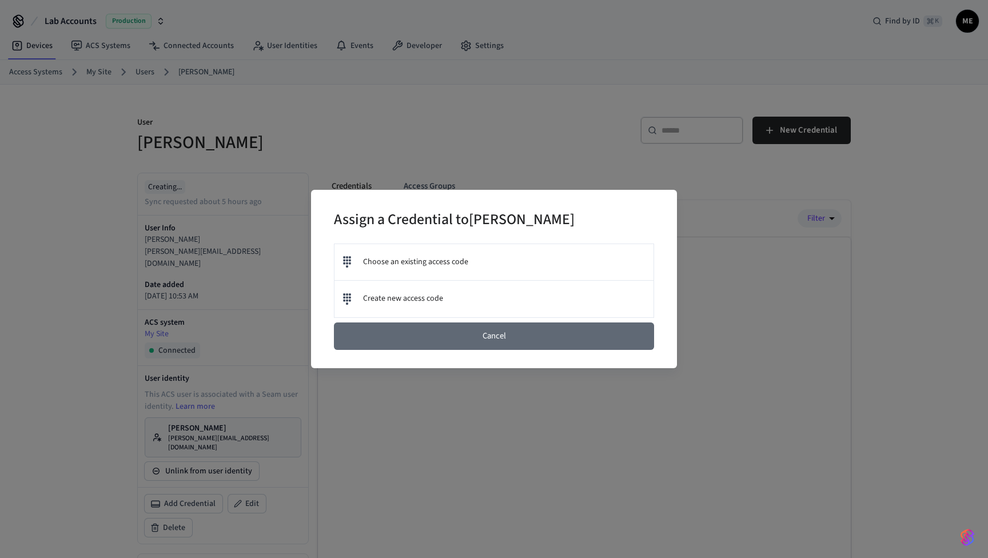
click at [462, 346] on button "Cancel" at bounding box center [494, 336] width 320 height 27
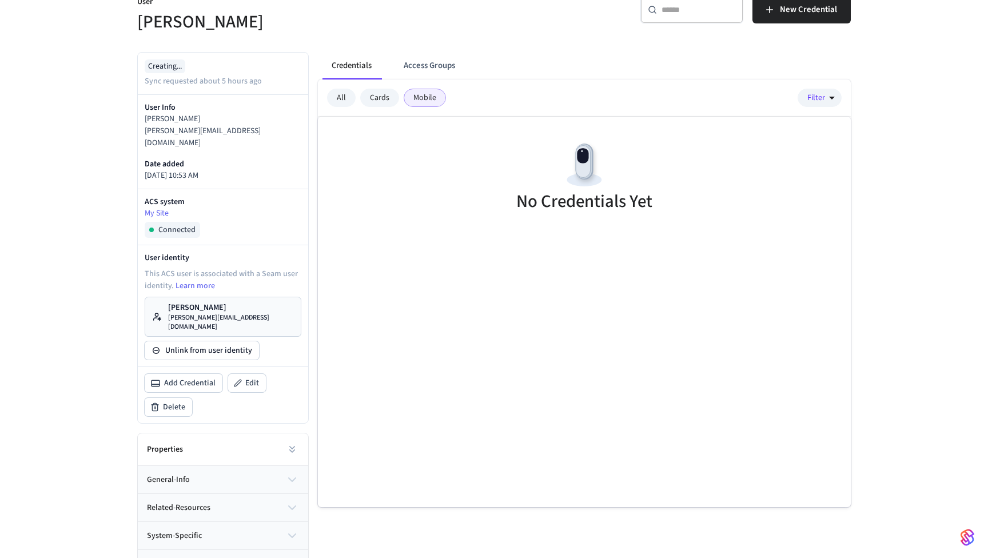
scroll to position [120, 0]
click at [186, 379] on span "Add Credential" at bounding box center [189, 384] width 51 height 11
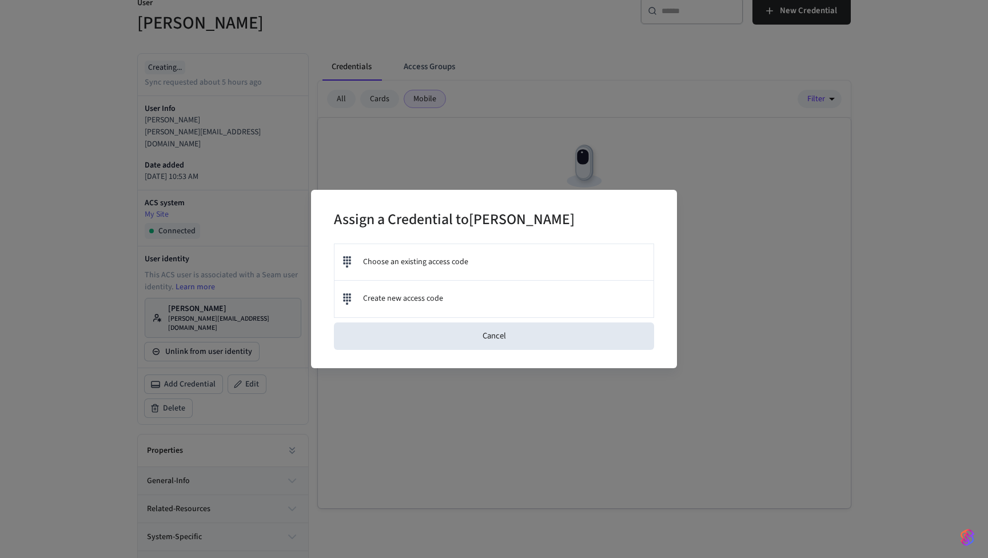
click at [545, 356] on div "Assign a Credential to Matt Testing Choose an existing access code Create new a…" at bounding box center [494, 279] width 366 height 178
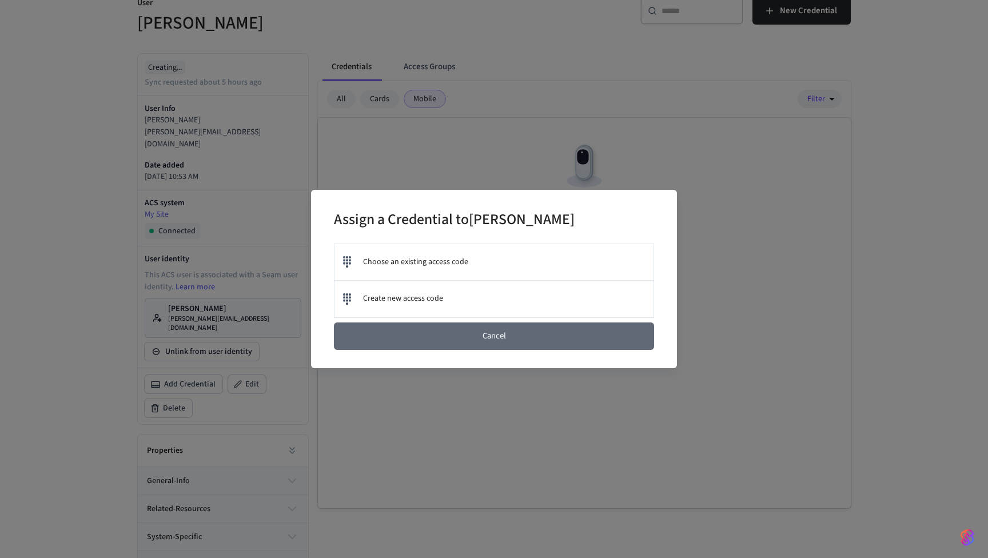
click at [535, 343] on button "Cancel" at bounding box center [494, 336] width 320 height 27
